Goal: Task Accomplishment & Management: Manage account settings

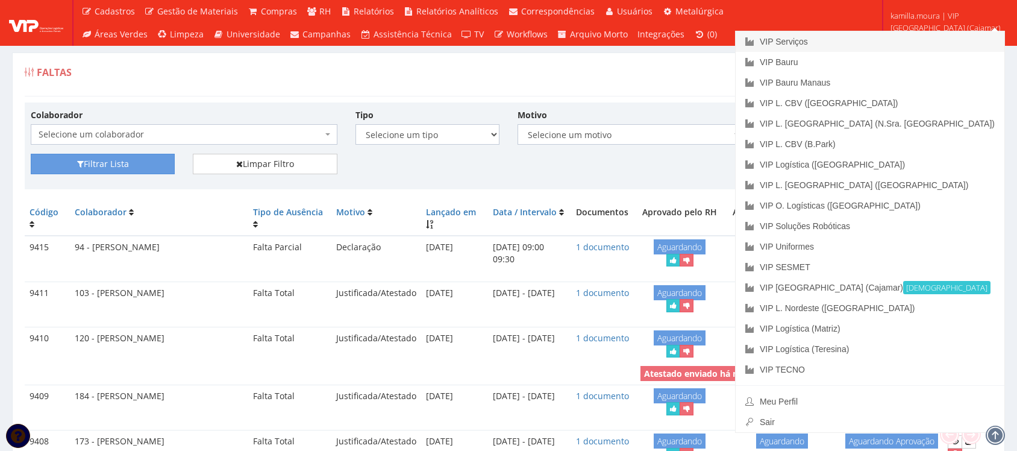
scroll to position [226, 0]
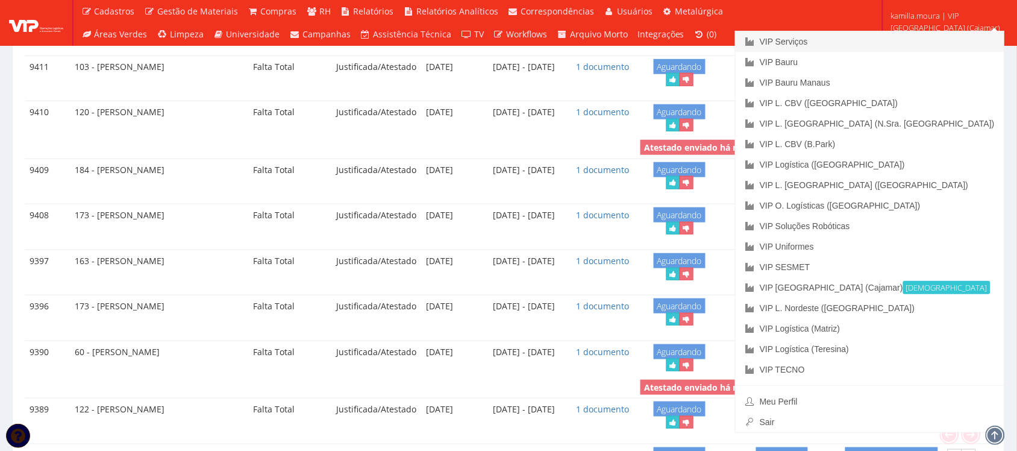
click at [904, 41] on link "VIP Serviços" at bounding box center [869, 41] width 269 height 20
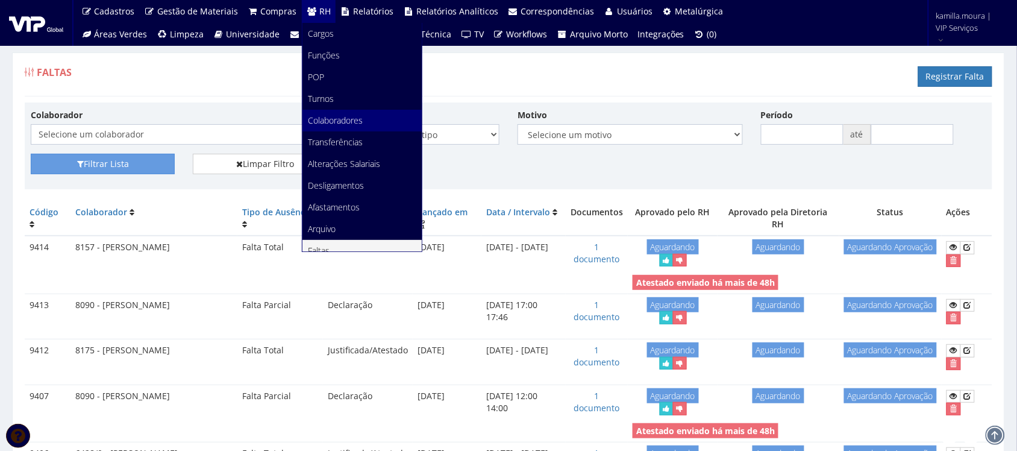
click at [332, 116] on span "Colaboradores" at bounding box center [335, 119] width 55 height 11
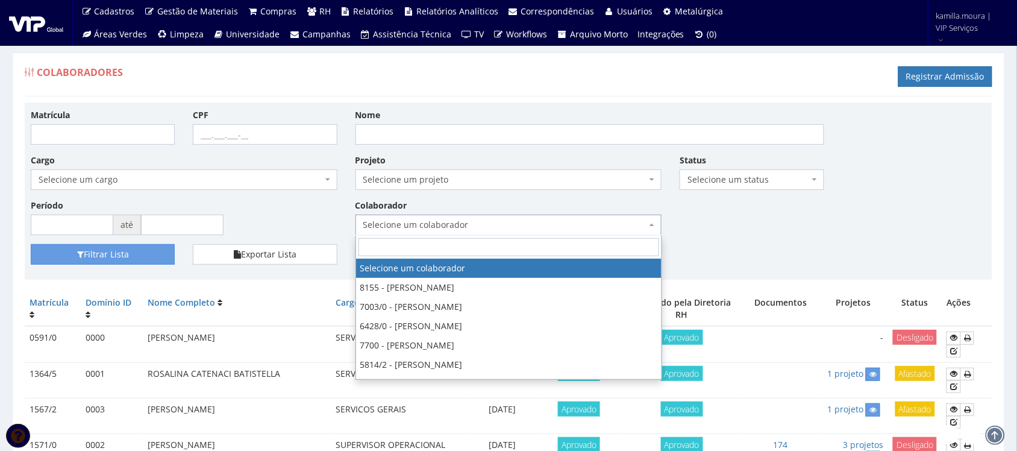
click at [389, 226] on span "Selecione um colaborador" at bounding box center [505, 225] width 284 height 12
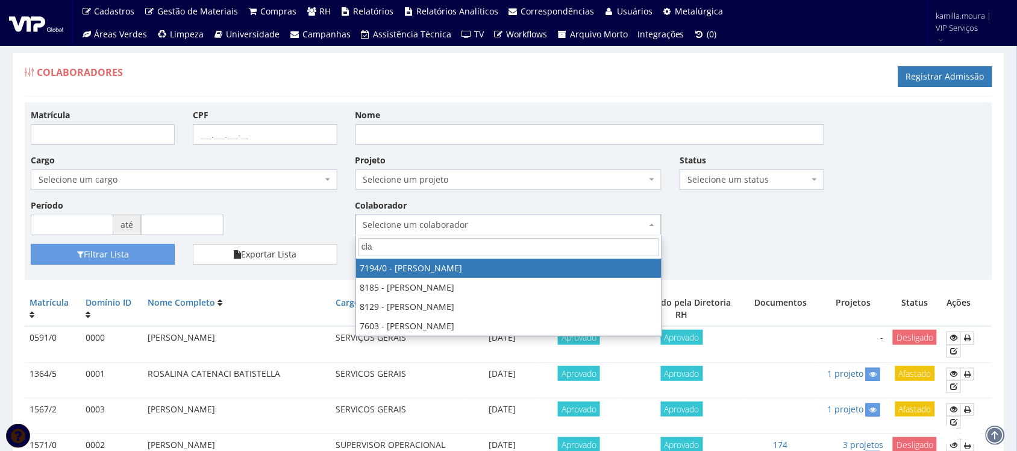
type input "clau"
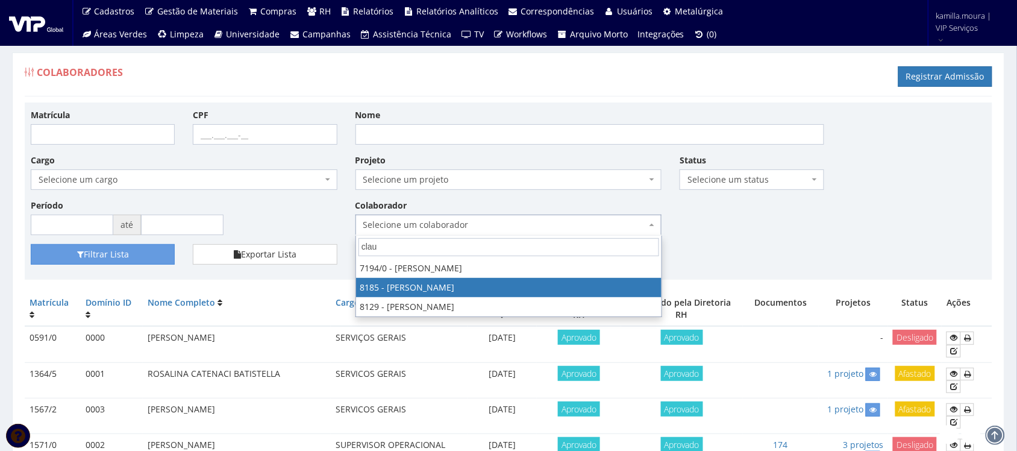
select select "4096"
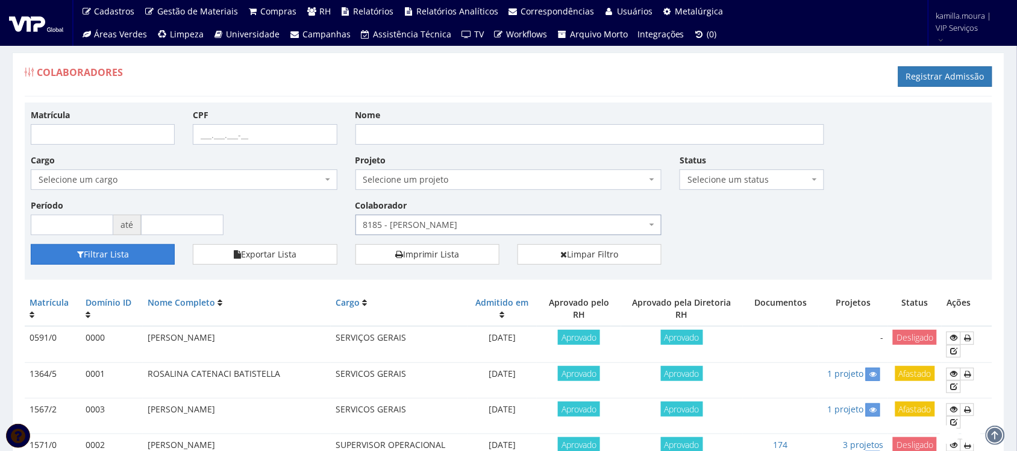
click at [102, 254] on button "Filtrar Lista" at bounding box center [103, 254] width 144 height 20
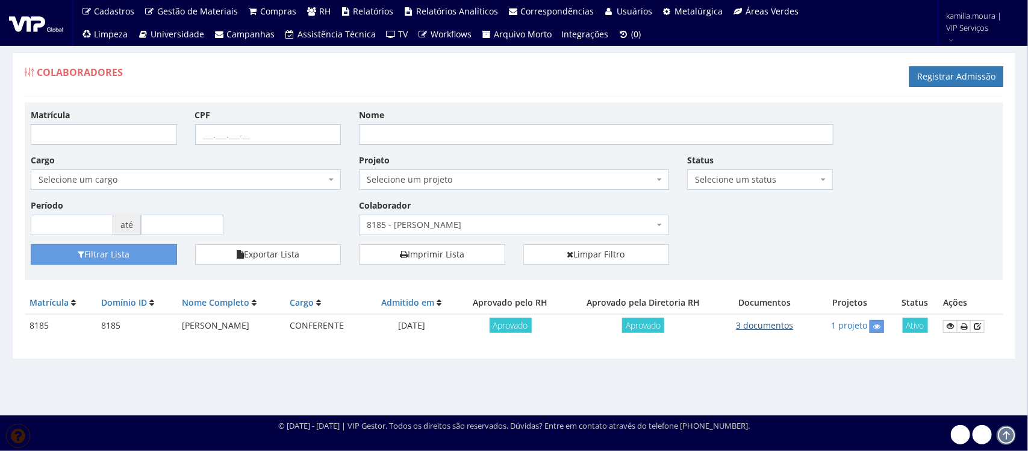
click at [772, 322] on link "3 documentos" at bounding box center [765, 324] width 57 height 11
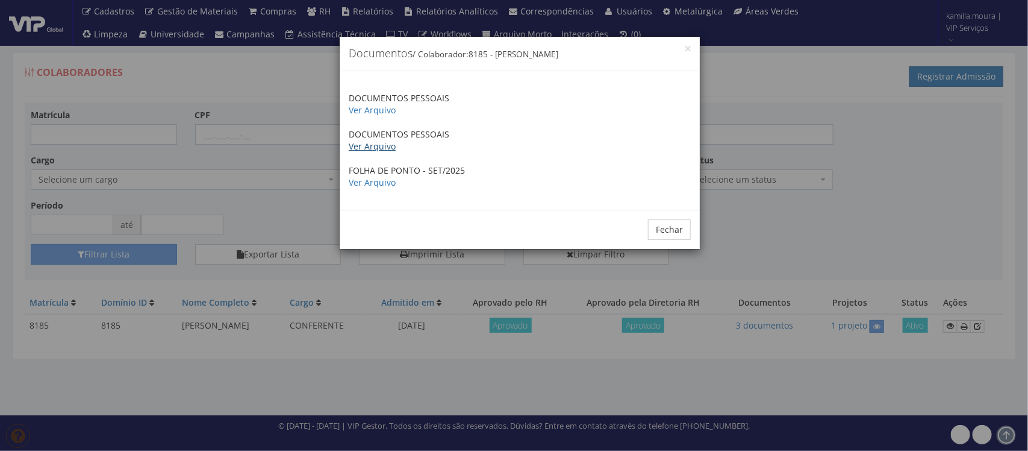
click at [369, 146] on link "Ver Arquivo" at bounding box center [372, 145] width 47 height 11
